Goal: Task Accomplishment & Management: Manage account settings

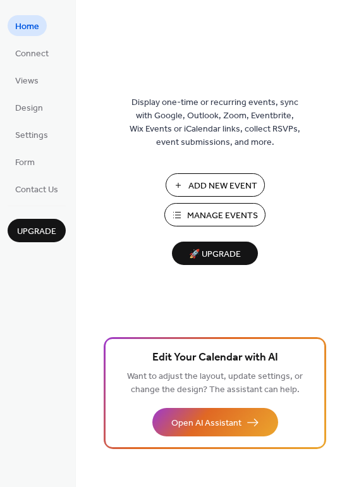
click at [240, 214] on span "Manage Events" at bounding box center [222, 215] width 71 height 13
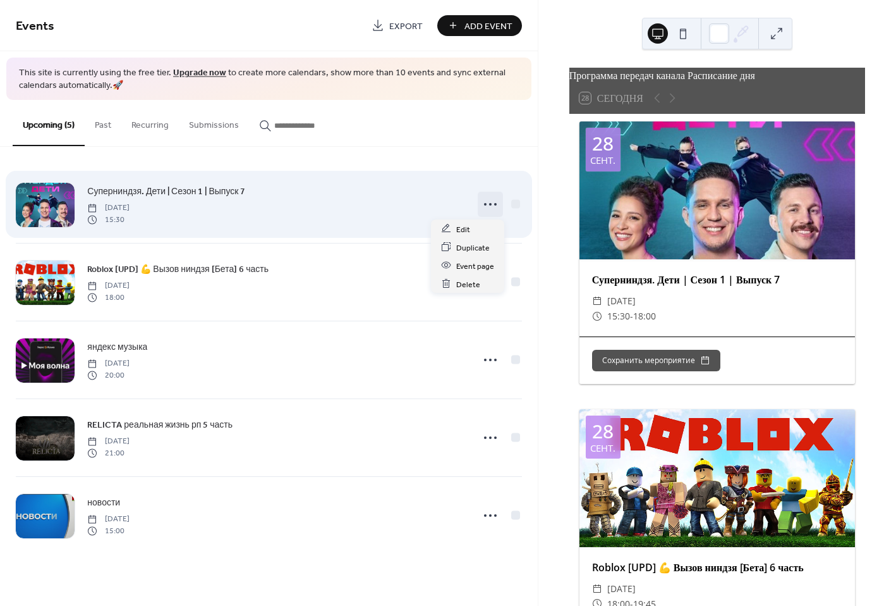
click at [488, 203] on icon at bounding box center [490, 204] width 20 height 20
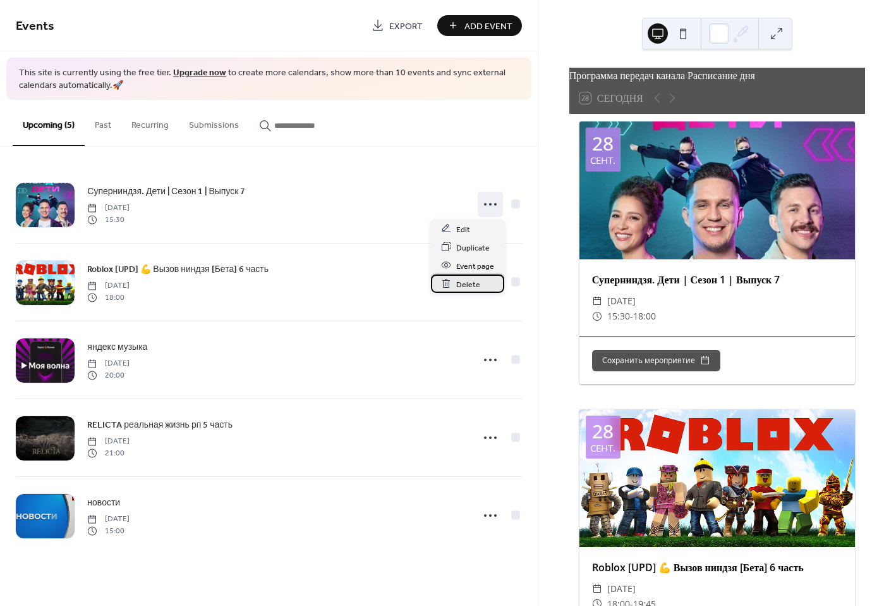
click at [472, 281] on span "Delete" at bounding box center [468, 284] width 24 height 13
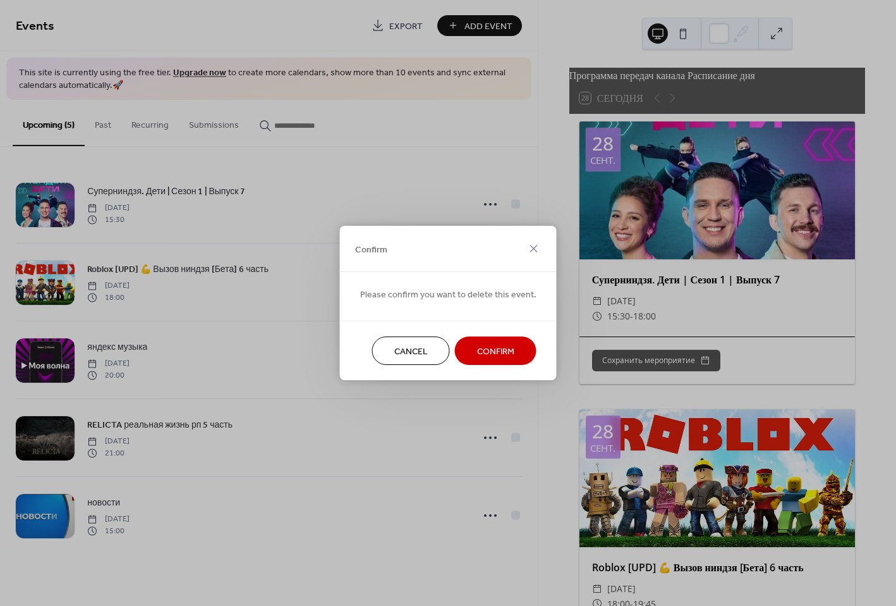
click at [493, 350] on span "Confirm" at bounding box center [495, 351] width 37 height 13
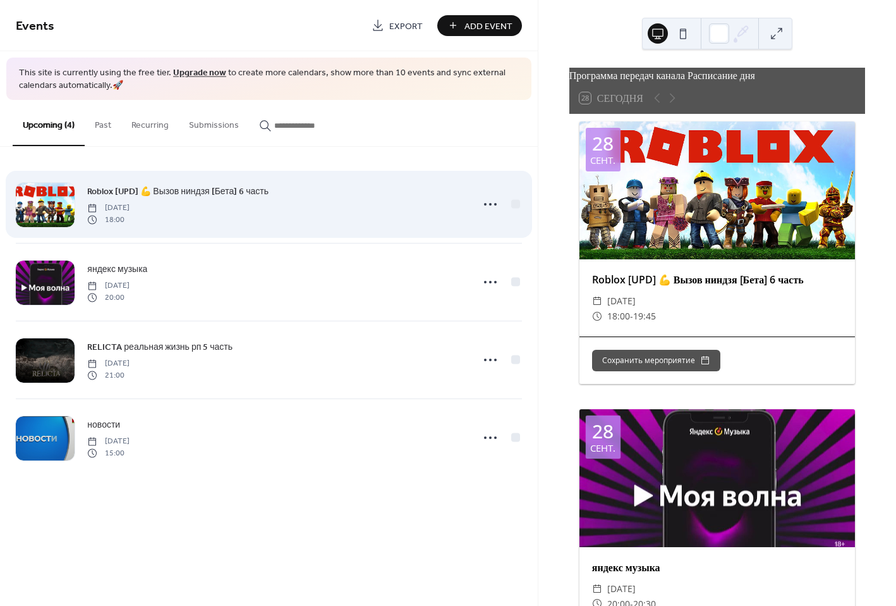
click at [492, 203] on icon at bounding box center [490, 204] width 20 height 20
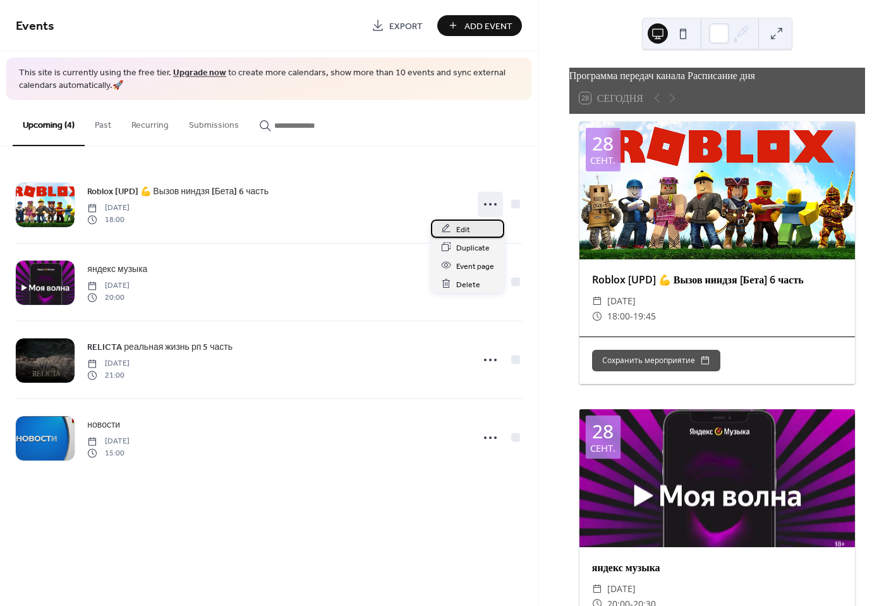
click at [458, 227] on span "Edit" at bounding box center [463, 229] width 14 height 13
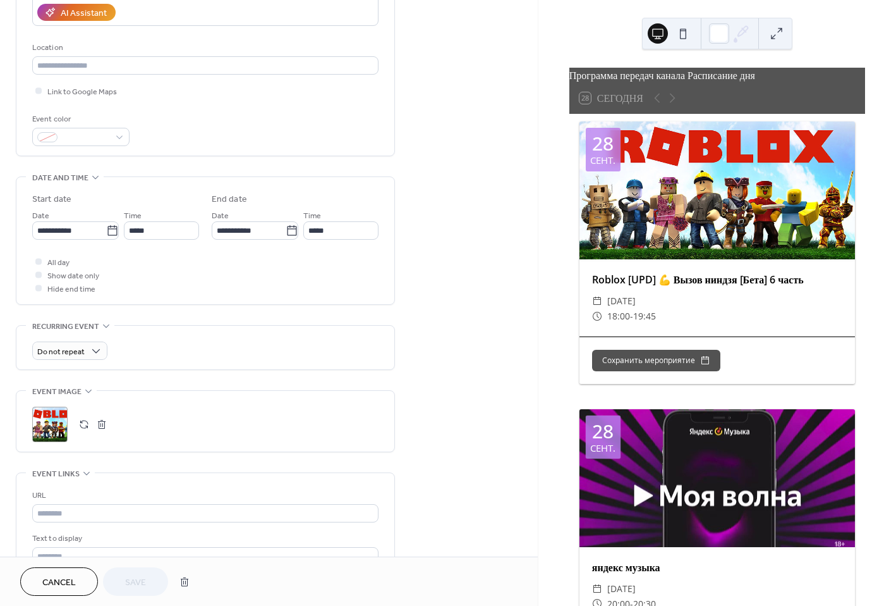
scroll to position [237, 0]
click at [78, 229] on input "**********" at bounding box center [69, 228] width 74 height 18
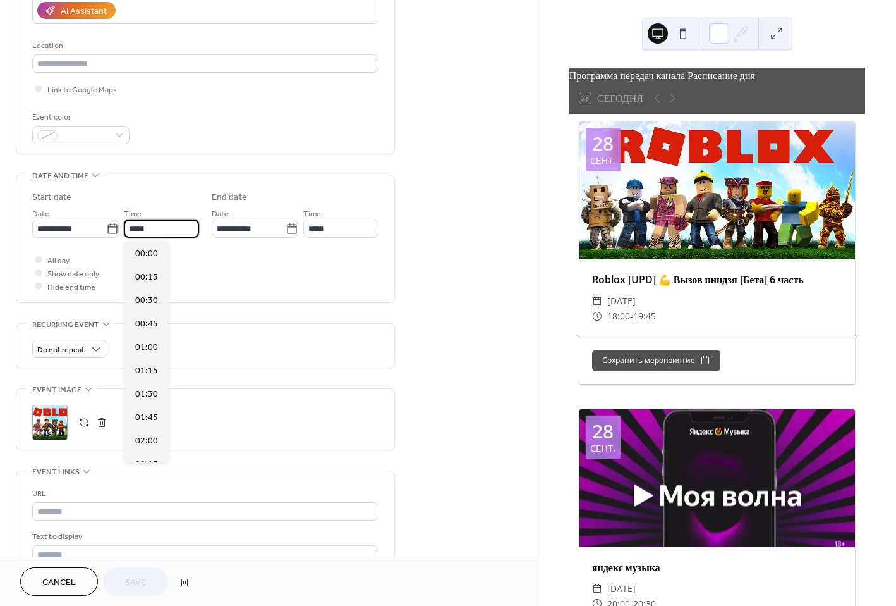
click at [150, 230] on input "*****" at bounding box center [161, 228] width 75 height 18
click at [152, 332] on span "18:00" at bounding box center [146, 333] width 23 height 13
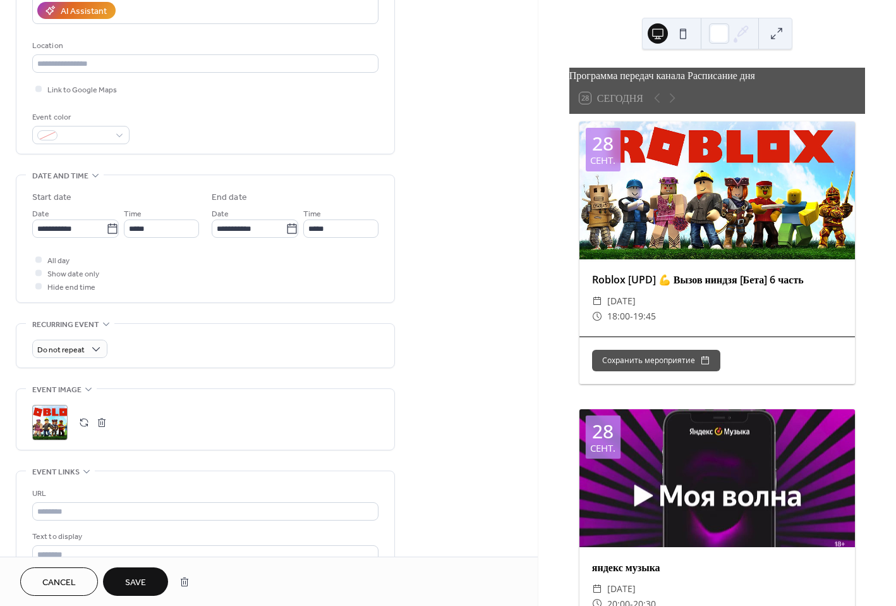
click at [136, 568] on button "Save" at bounding box center [135, 581] width 65 height 28
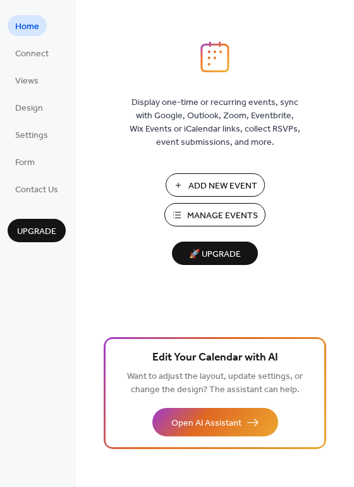
click at [220, 219] on span "Manage Events" at bounding box center [222, 215] width 71 height 13
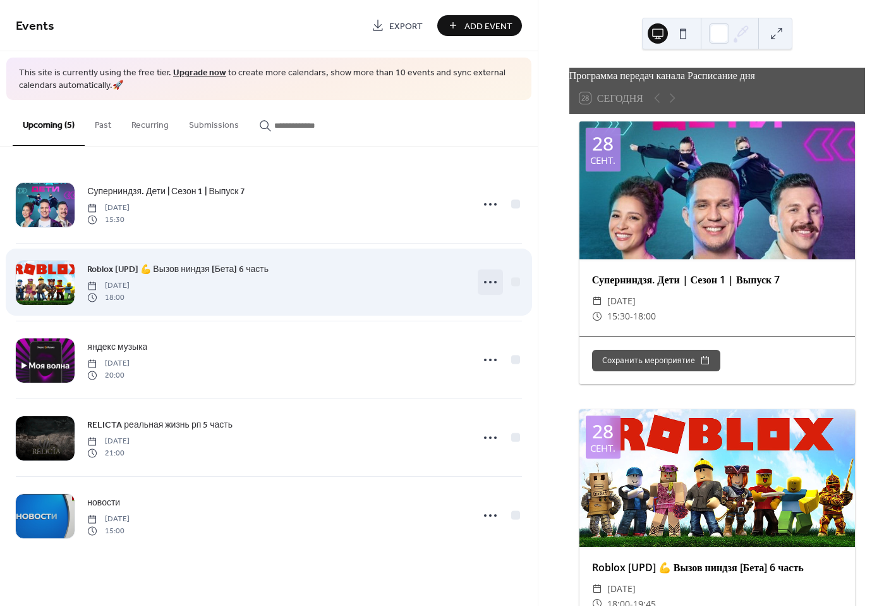
click at [493, 280] on icon at bounding box center [490, 282] width 20 height 20
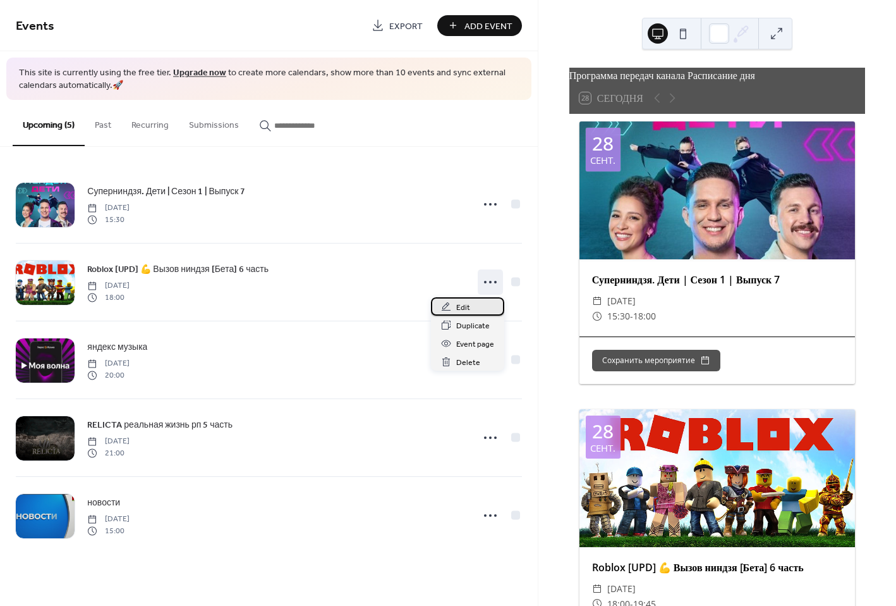
click at [482, 310] on div "Edit" at bounding box center [467, 306] width 73 height 18
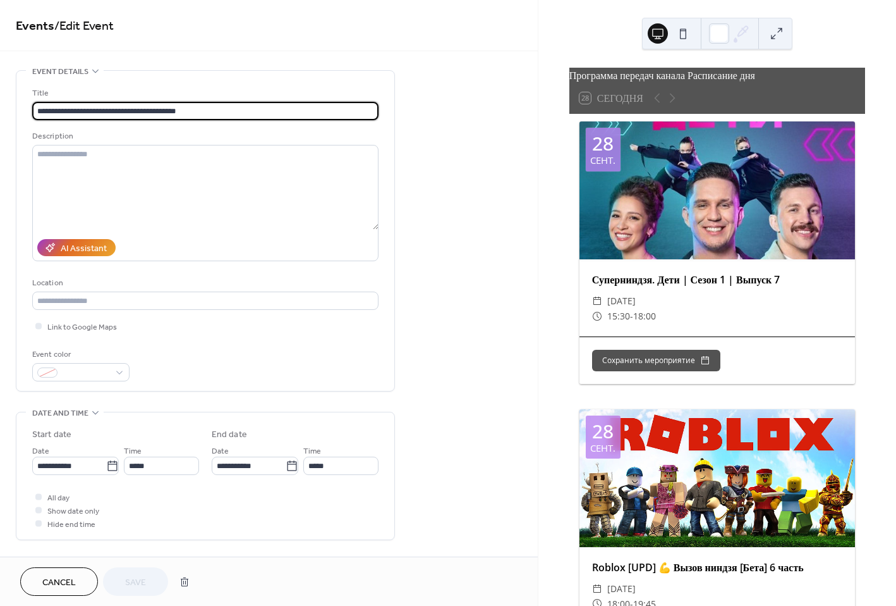
scroll to position [79, 0]
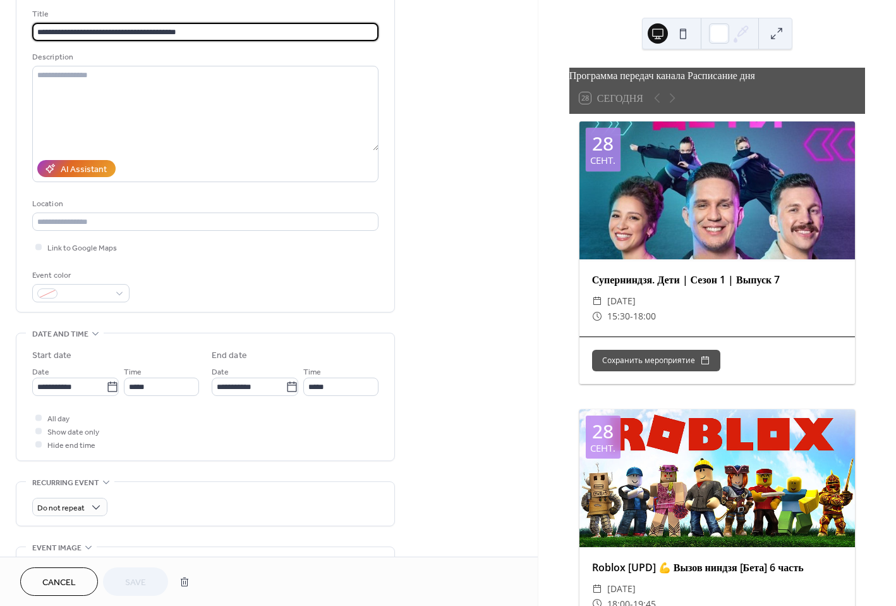
click at [54, 580] on span "Cancel" at bounding box center [59, 582] width 34 height 13
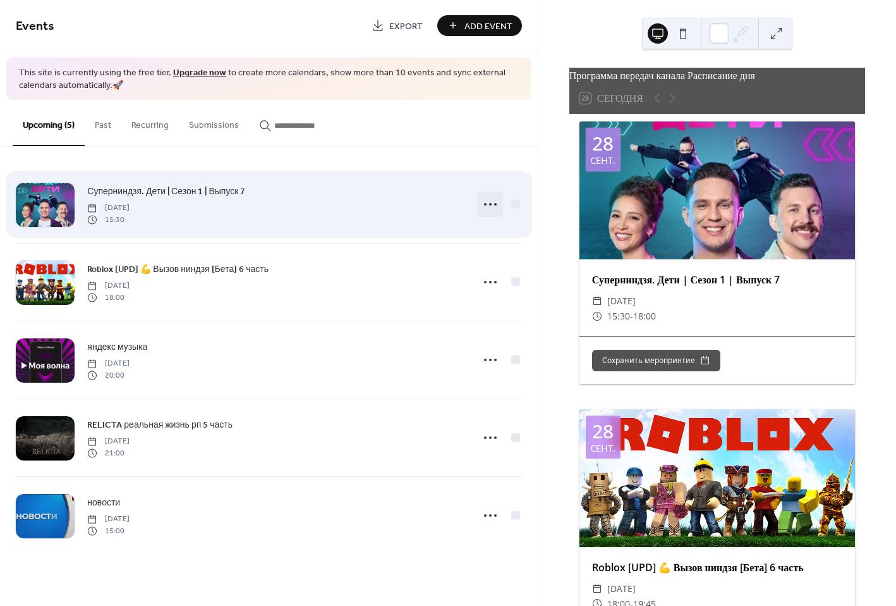
click at [496, 207] on icon at bounding box center [490, 204] width 20 height 20
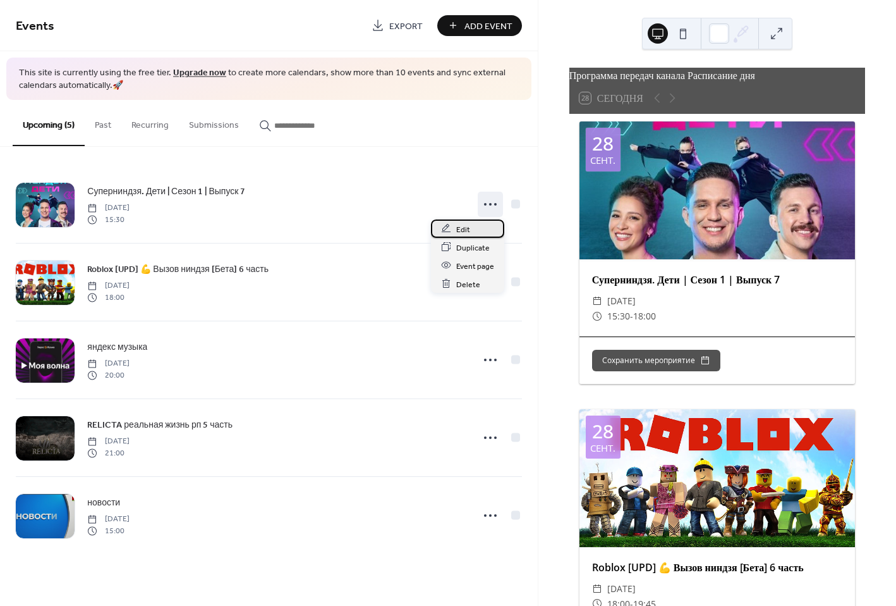
click at [471, 227] on div "Edit" at bounding box center [467, 228] width 73 height 18
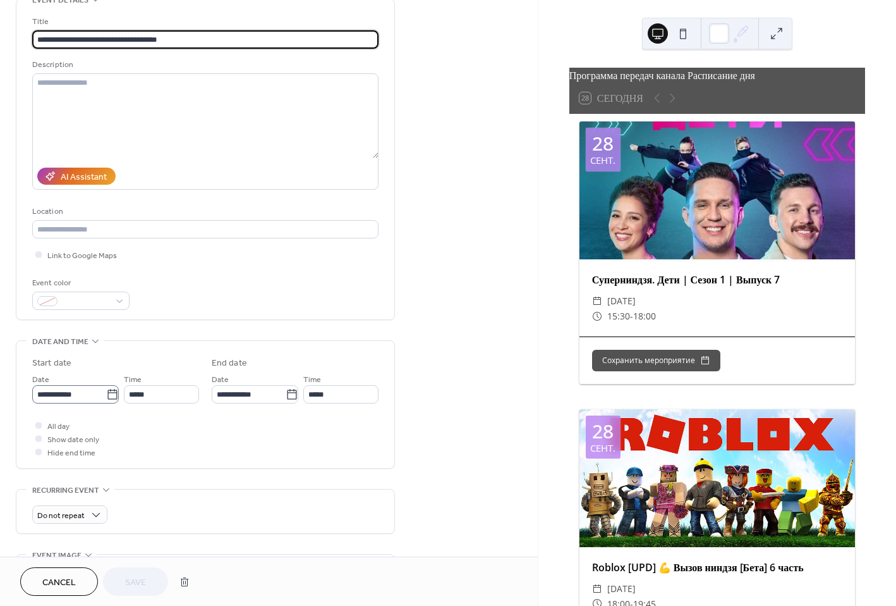
scroll to position [79, 0]
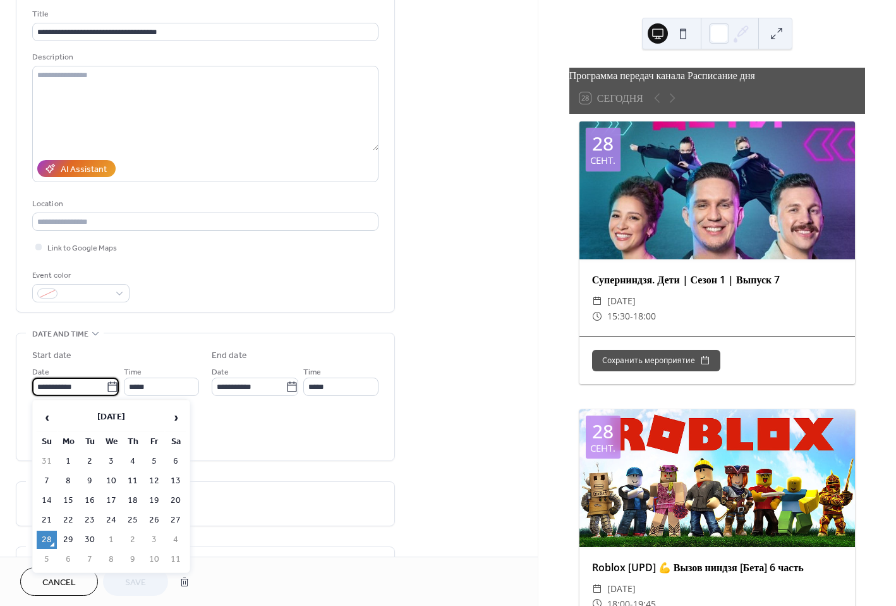
click at [61, 384] on input "**********" at bounding box center [69, 386] width 74 height 18
click at [339, 458] on div "**********" at bounding box center [205, 396] width 346 height 127
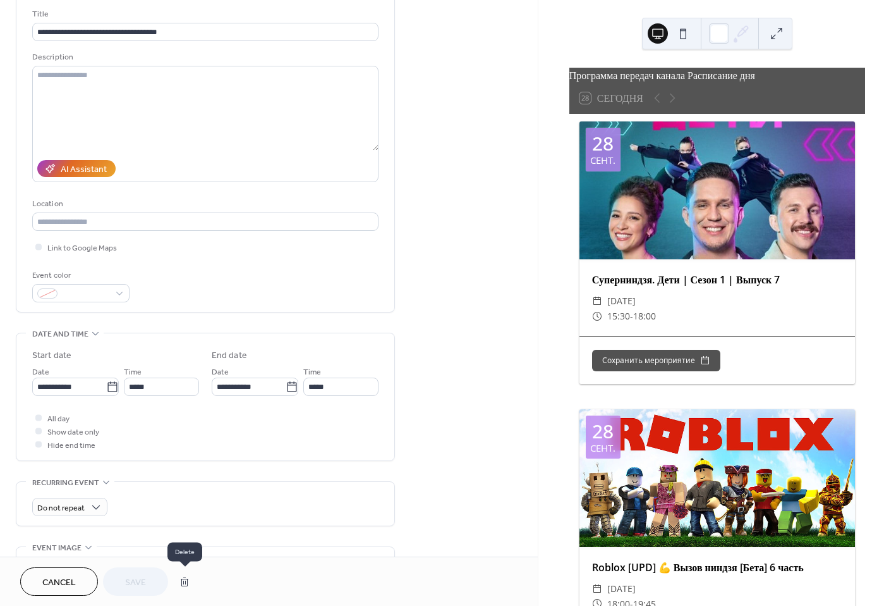
click at [185, 582] on button "button" at bounding box center [184, 581] width 23 height 25
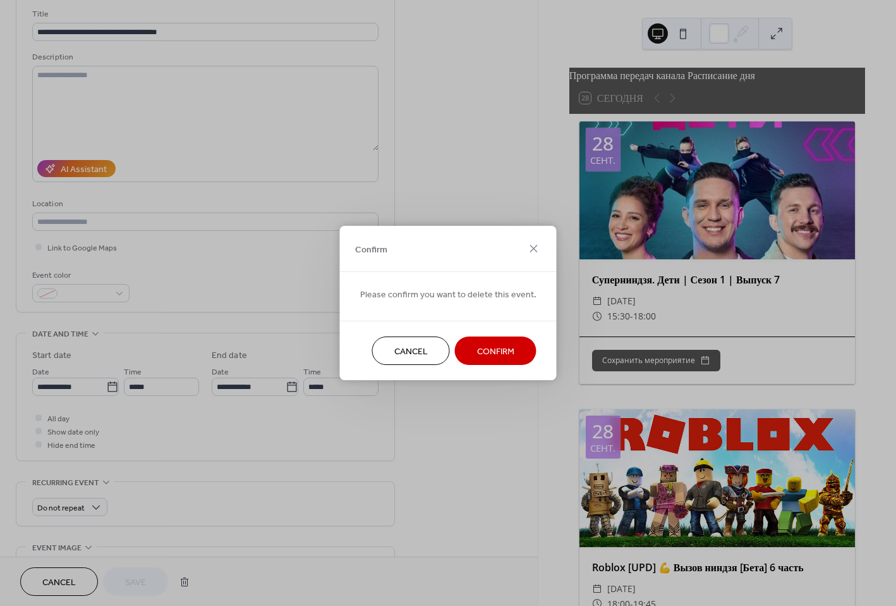
click at [506, 345] on span "Confirm" at bounding box center [495, 351] width 37 height 13
